Goal: Contribute content

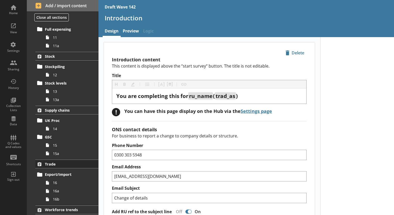
scroll to position [351, 0]
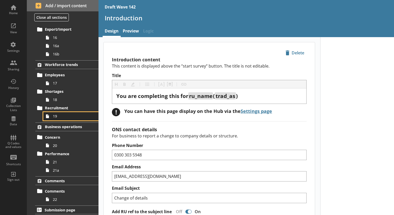
click at [57, 117] on span "19" at bounding box center [72, 116] width 39 height 5
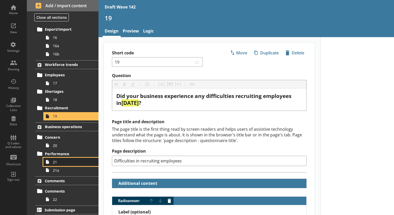
click at [69, 163] on span "21" at bounding box center [72, 161] width 39 height 5
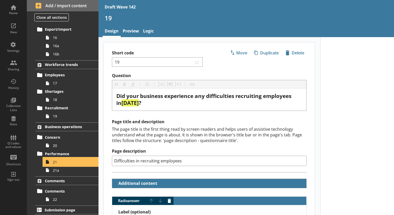
type textarea "x"
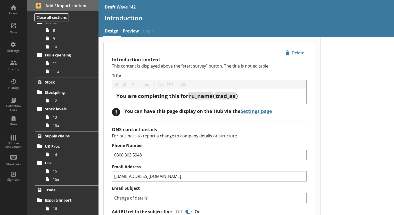
scroll to position [351, 0]
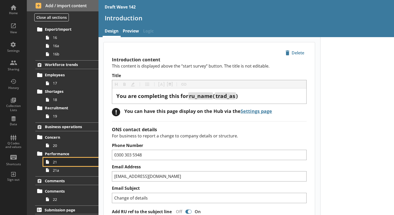
click at [63, 164] on link "21" at bounding box center [70, 162] width 55 height 8
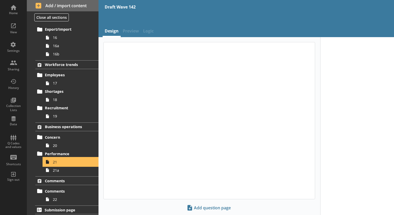
type textarea "x"
